Goal: Information Seeking & Learning: Learn about a topic

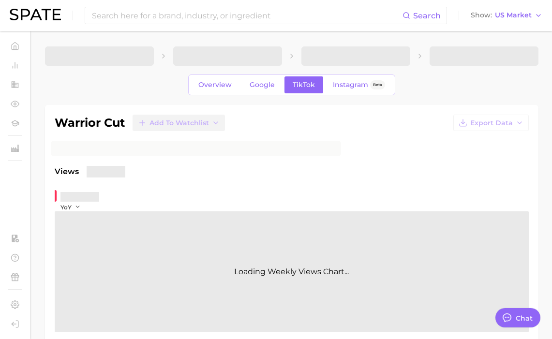
type textarea "x"
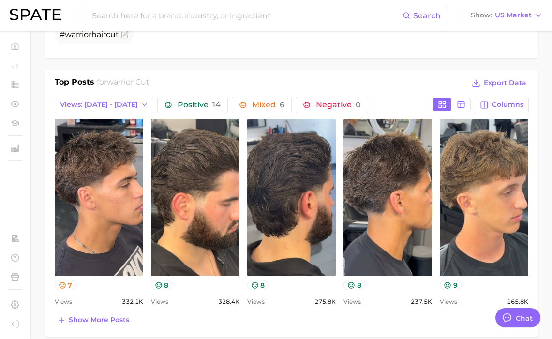
scroll to position [446, 0]
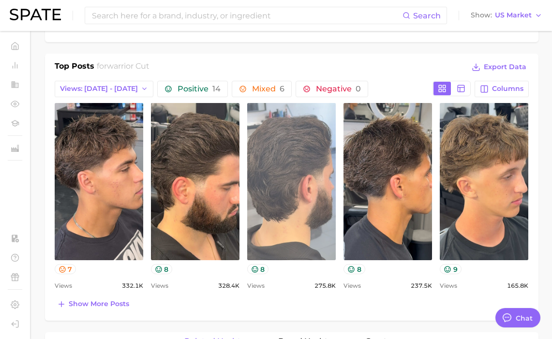
click at [307, 212] on link "view post on TikTok" at bounding box center [291, 181] width 88 height 157
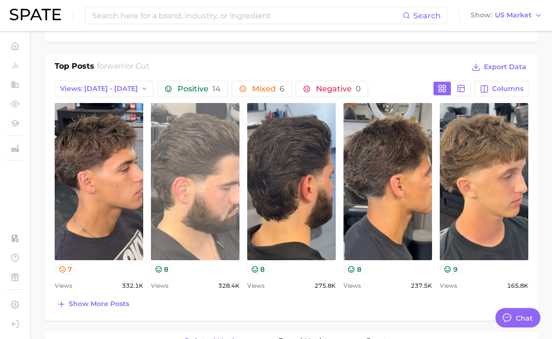
click at [194, 194] on link "view post on TikTok" at bounding box center [195, 181] width 88 height 157
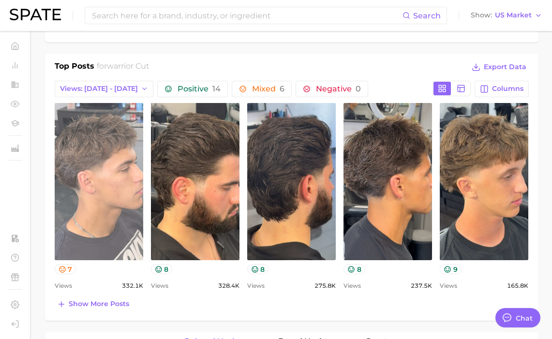
click at [109, 197] on link "view post on TikTok" at bounding box center [99, 181] width 88 height 157
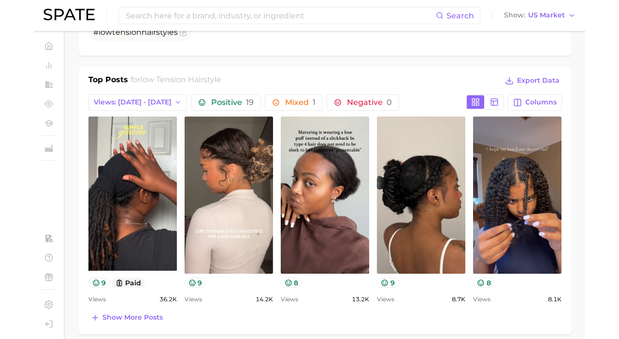
scroll to position [435, 0]
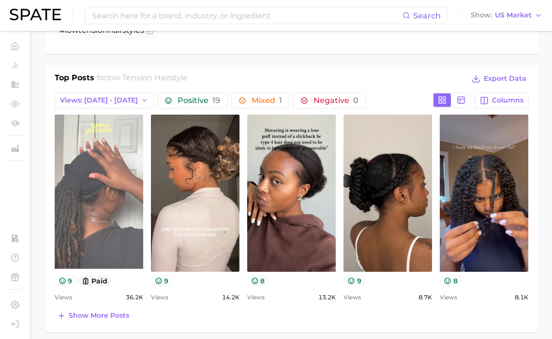
click at [123, 213] on link "view post on TikTok" at bounding box center [99, 193] width 88 height 157
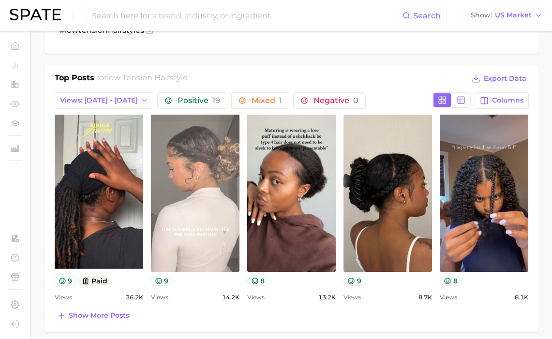
click at [211, 240] on link "view post on TikTok" at bounding box center [195, 193] width 88 height 157
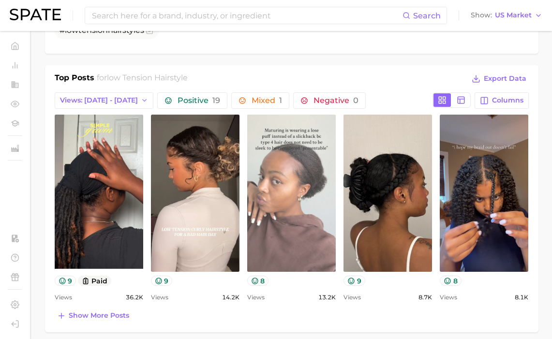
click at [309, 216] on link "view post on TikTok" at bounding box center [291, 193] width 88 height 157
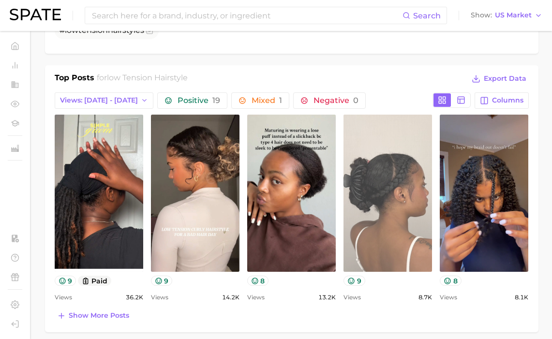
click at [379, 175] on link "view post on TikTok" at bounding box center [387, 193] width 88 height 157
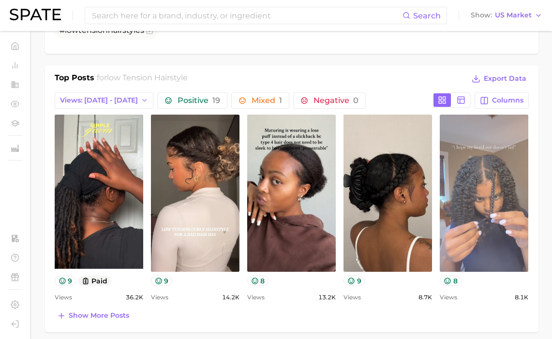
click at [513, 215] on link "view post on TikTok" at bounding box center [484, 193] width 88 height 157
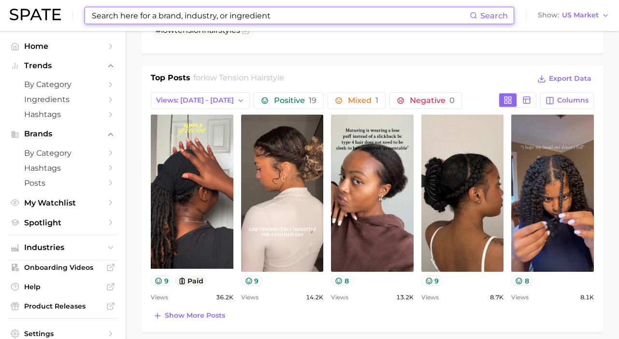
click at [299, 11] on input at bounding box center [280, 15] width 379 height 16
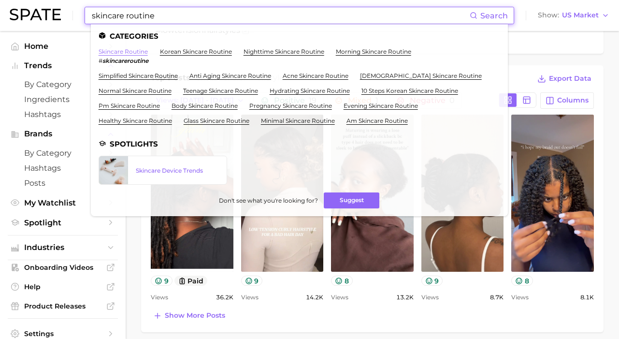
type input "skincare routine"
click at [141, 51] on link "skincare routine" at bounding box center [123, 51] width 49 height 7
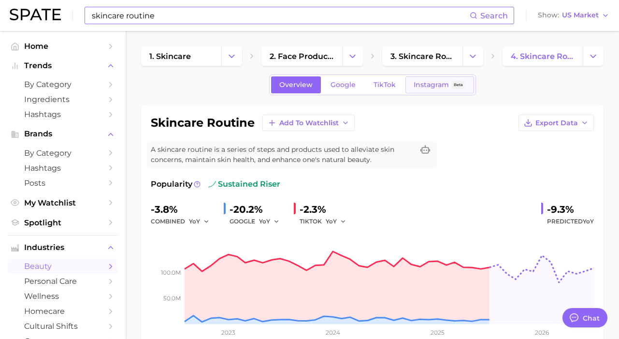
click at [431, 89] on link "Instagram Beta" at bounding box center [440, 84] width 69 height 17
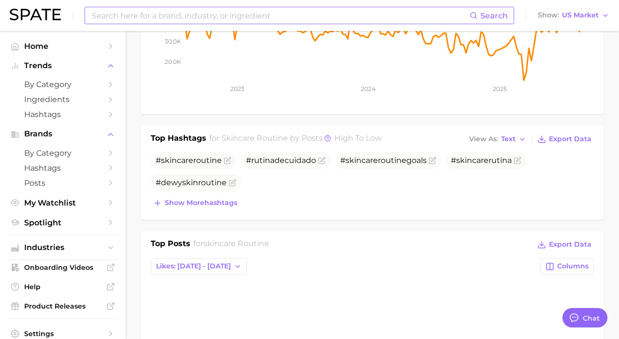
scroll to position [245, 0]
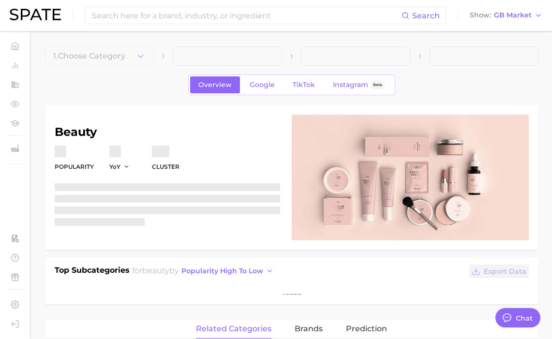
type textarea "x"
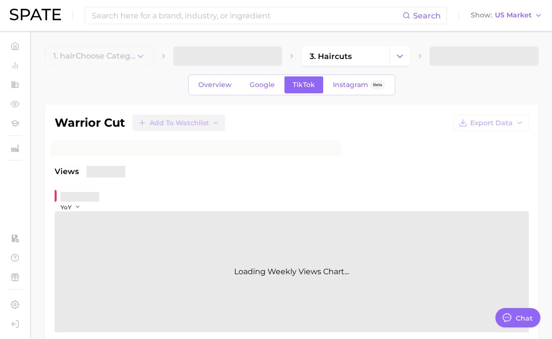
type textarea "x"
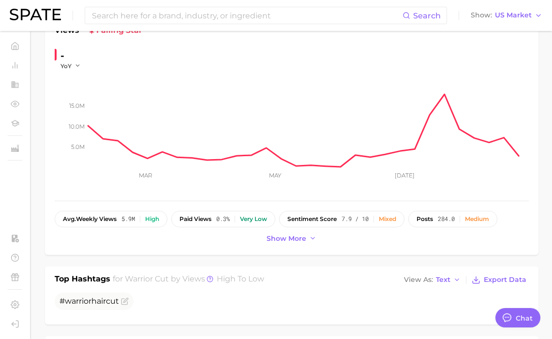
scroll to position [508, 0]
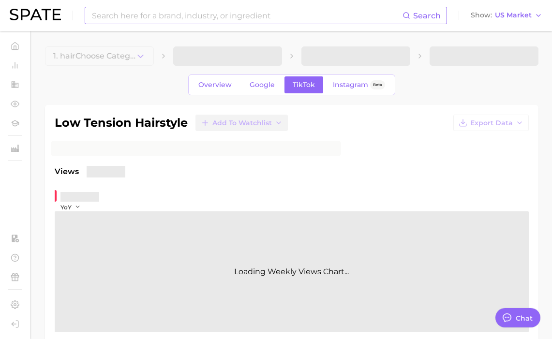
type textarea "x"
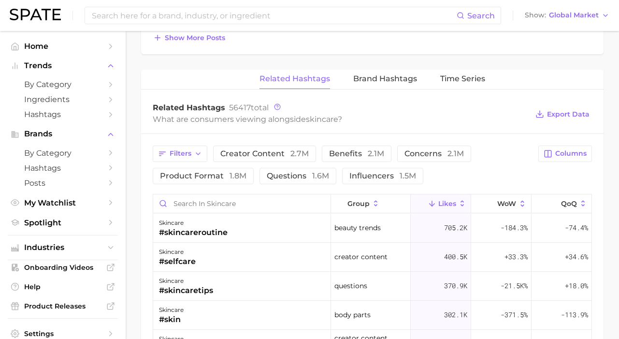
scroll to position [653, 0]
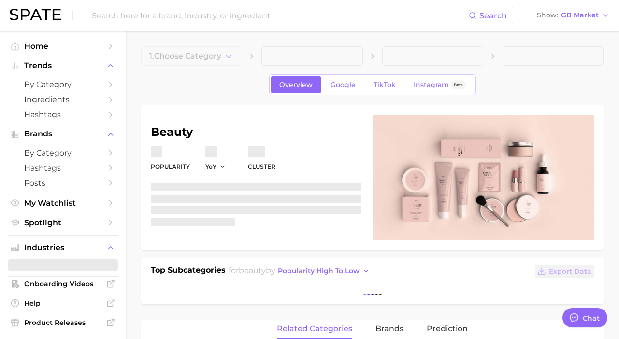
type textarea "x"
